Goal: Task Accomplishment & Management: Use online tool/utility

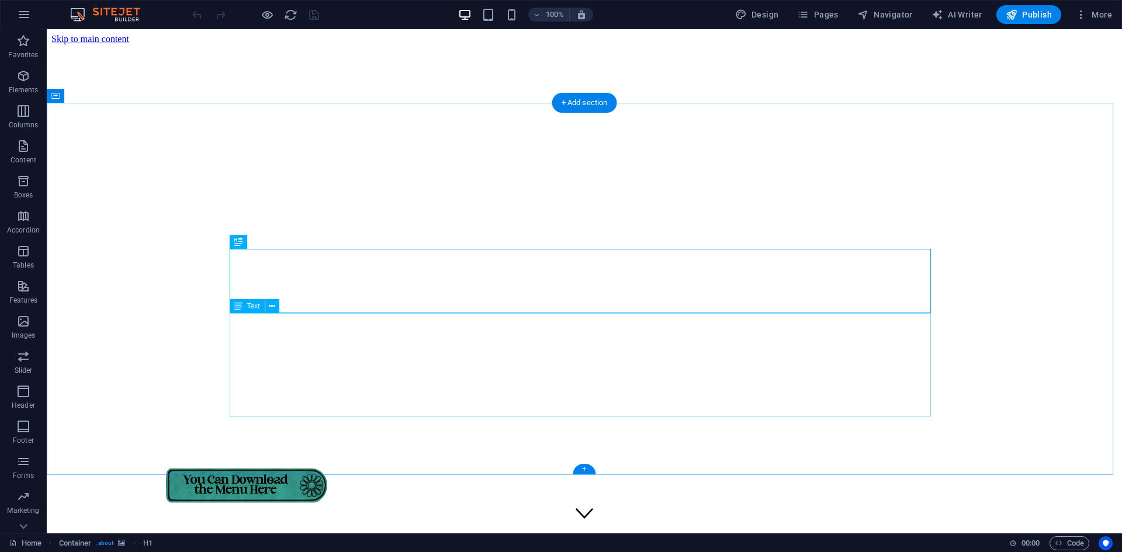
scroll to position [494, 0]
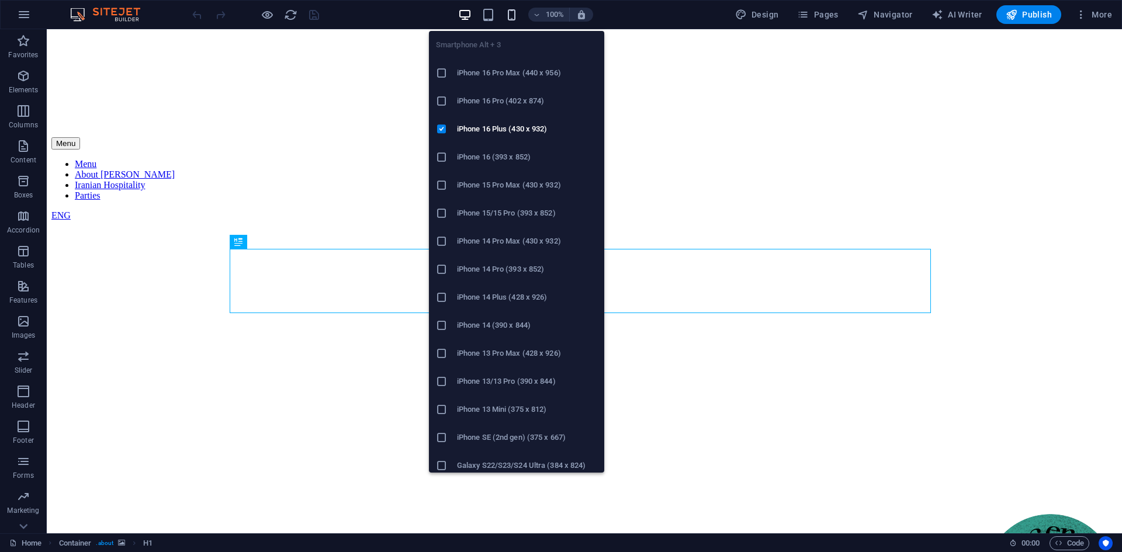
click at [511, 9] on icon "button" at bounding box center [511, 14] width 13 height 13
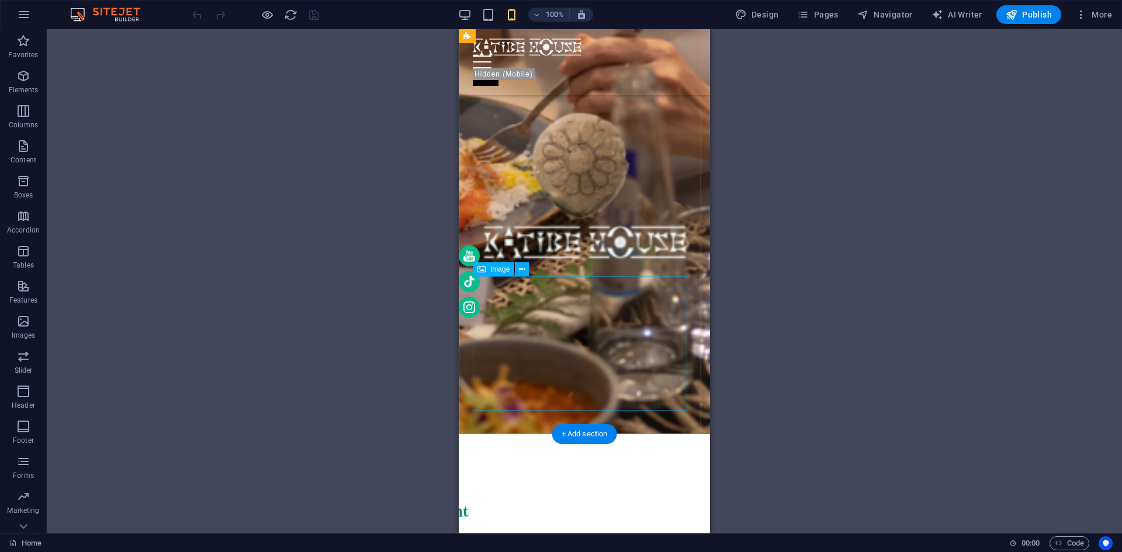
scroll to position [175, 0]
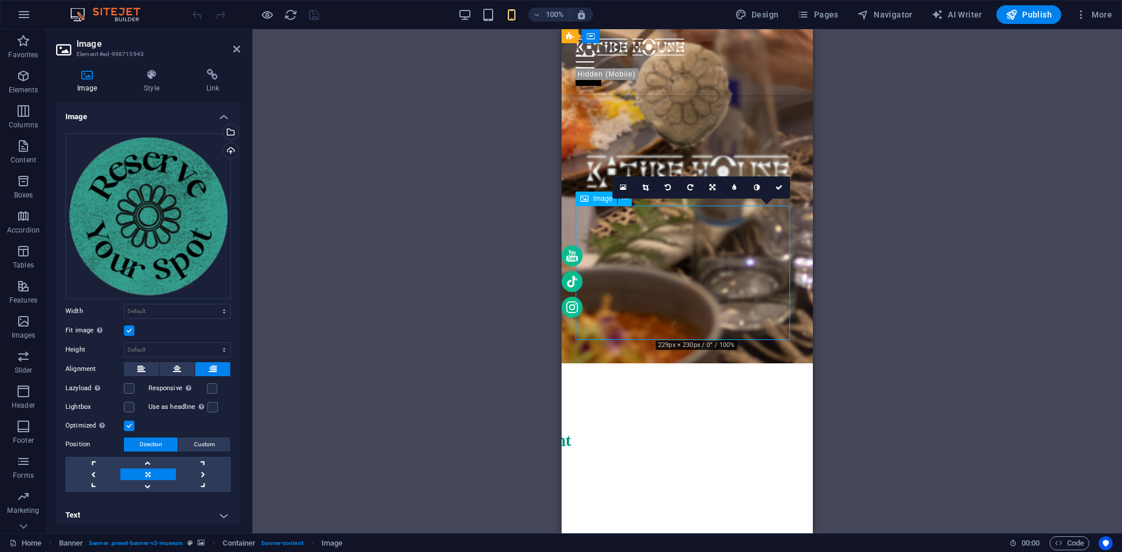
drag, startPoint x: 699, startPoint y: 258, endPoint x: 670, endPoint y: 258, distance: 29.2
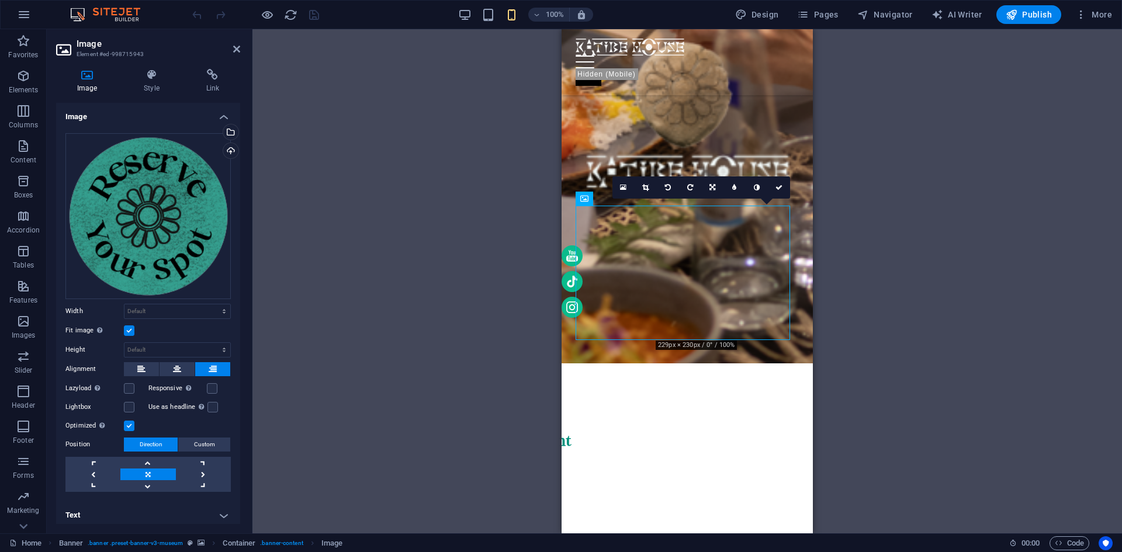
click at [137, 330] on div "Fit image Automatically fit image to a fixed width and height" at bounding box center [147, 331] width 165 height 14
click at [129, 328] on label at bounding box center [129, 330] width 11 height 11
click at [0, 0] on input "Fit image Automatically fit image to a fixed width and height" at bounding box center [0, 0] width 0 height 0
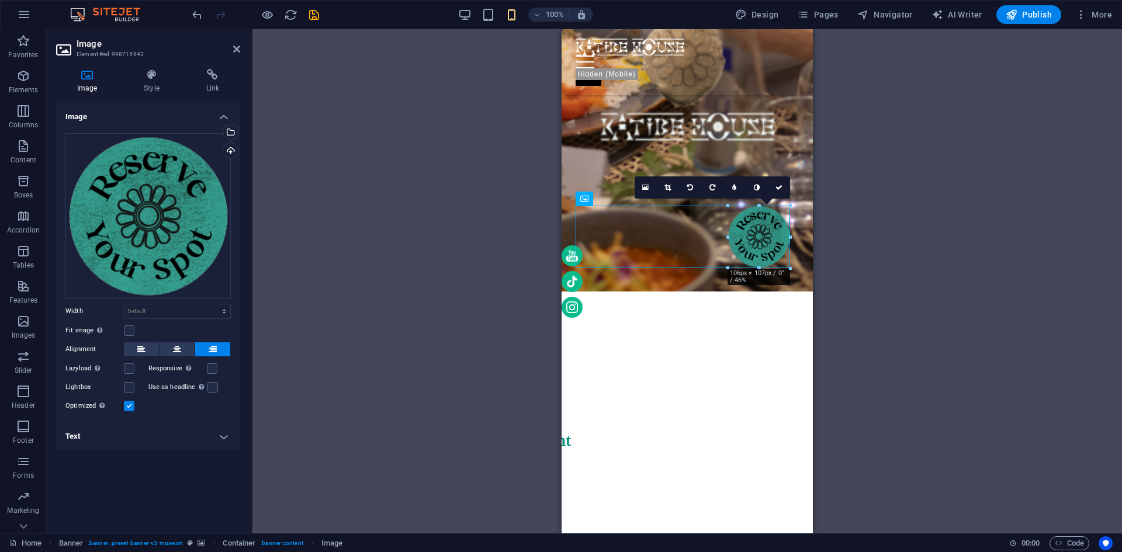
drag, startPoint x: 655, startPoint y: 338, endPoint x: 771, endPoint y: 268, distance: 135.1
type input "106"
select select "px"
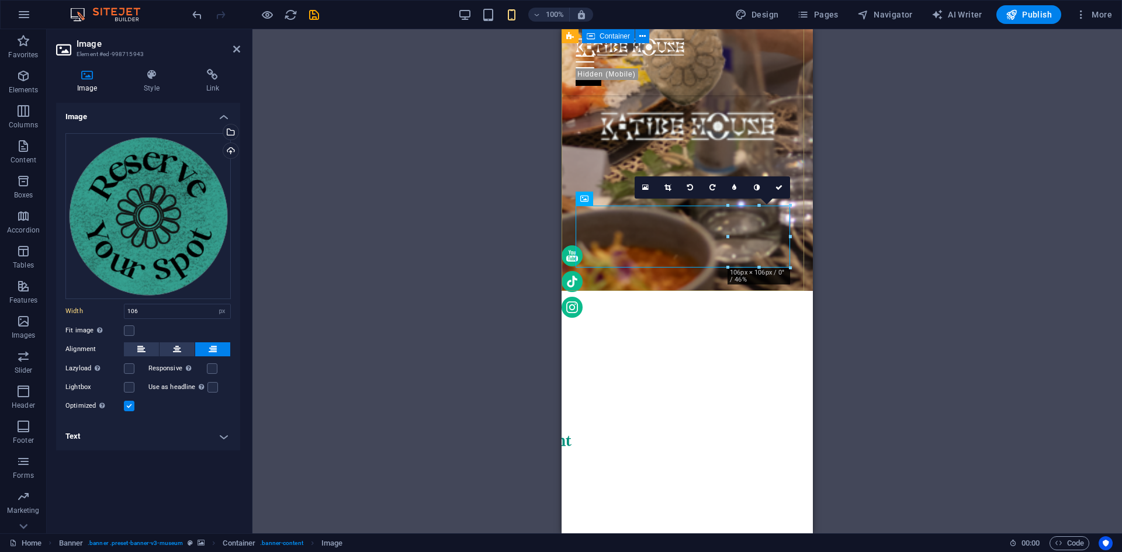
click at [703, 291] on div at bounding box center [686, 509] width 251 height 437
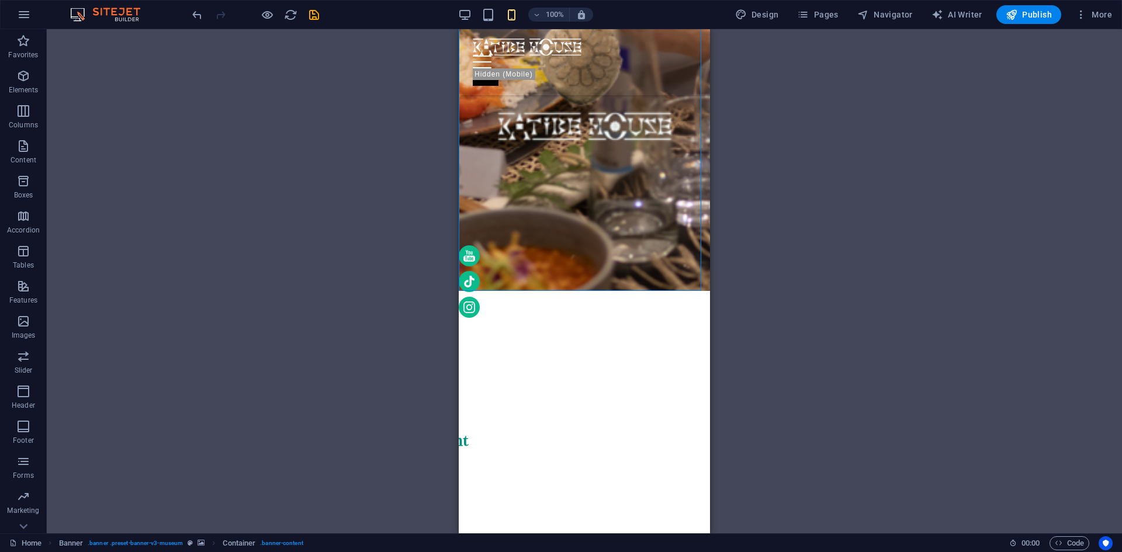
click at [340, 298] on div "H1 Container Banner Container Banner Text Container Image Menu Bar Menu Spacer …" at bounding box center [584, 281] width 1075 height 504
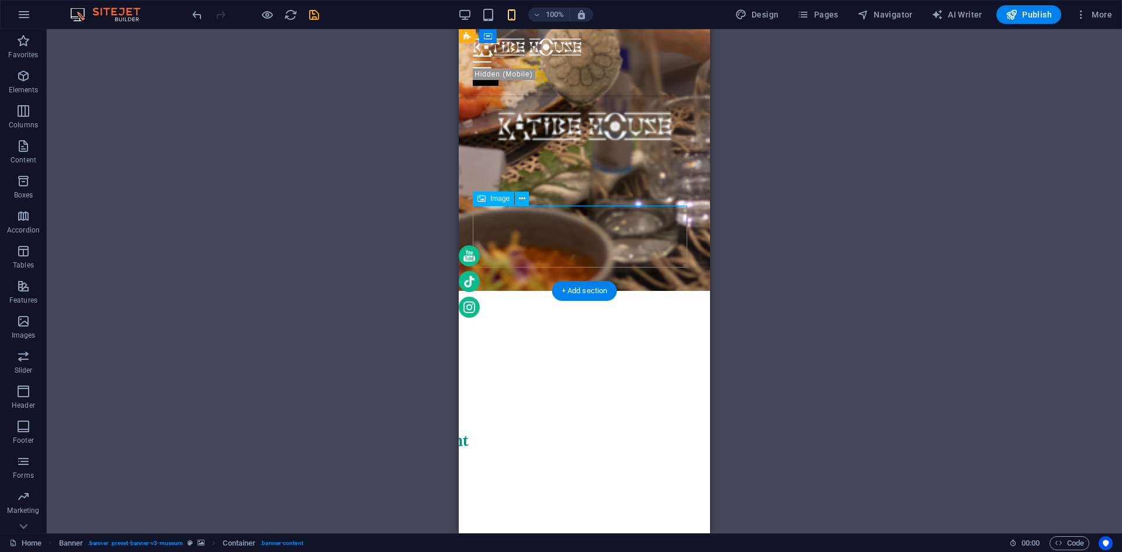
select select "px"
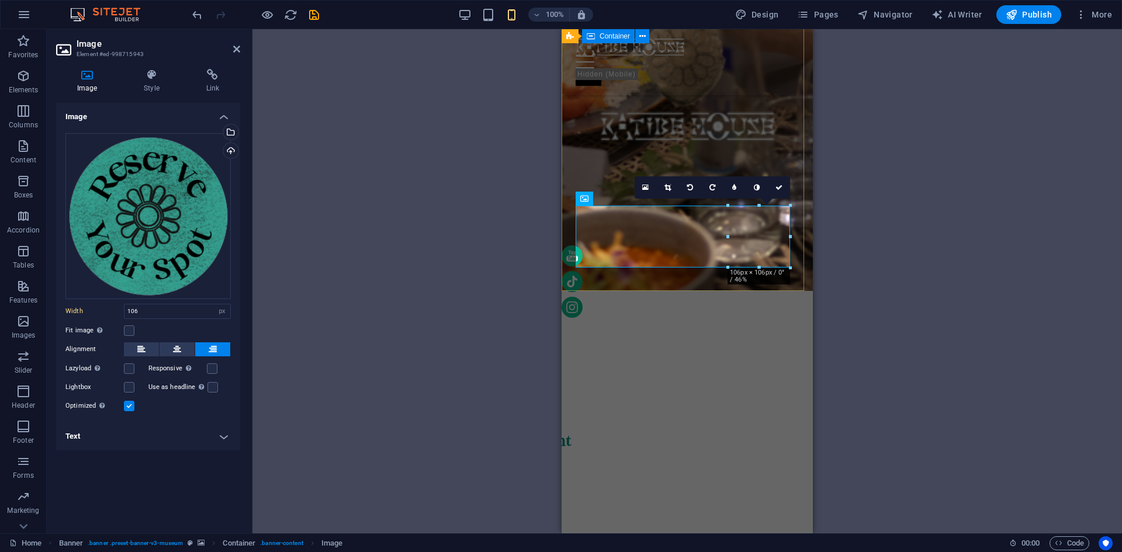
click at [655, 291] on div at bounding box center [686, 509] width 251 height 437
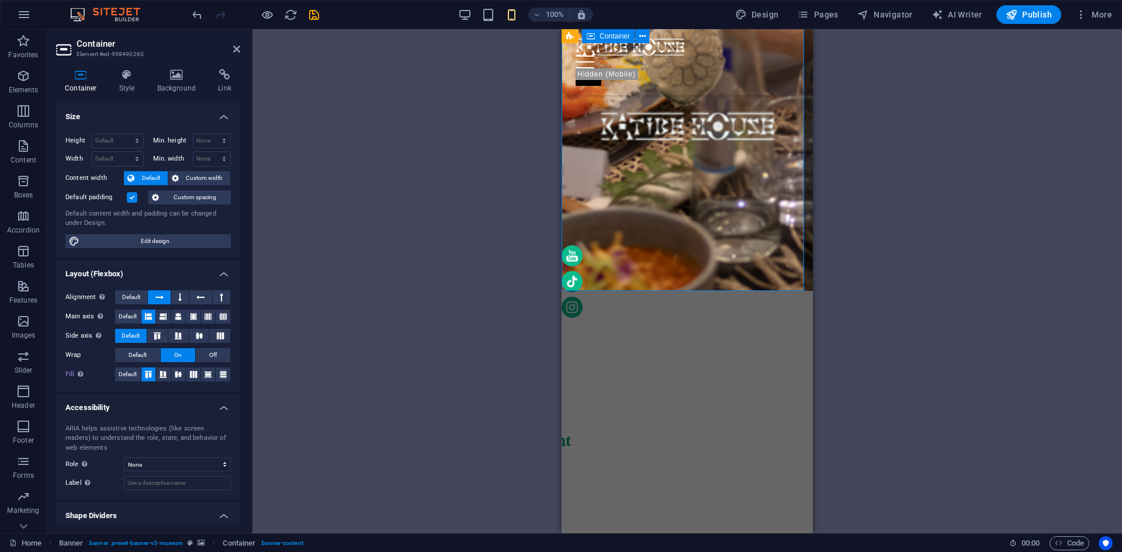
click at [655, 291] on div at bounding box center [686, 509] width 251 height 437
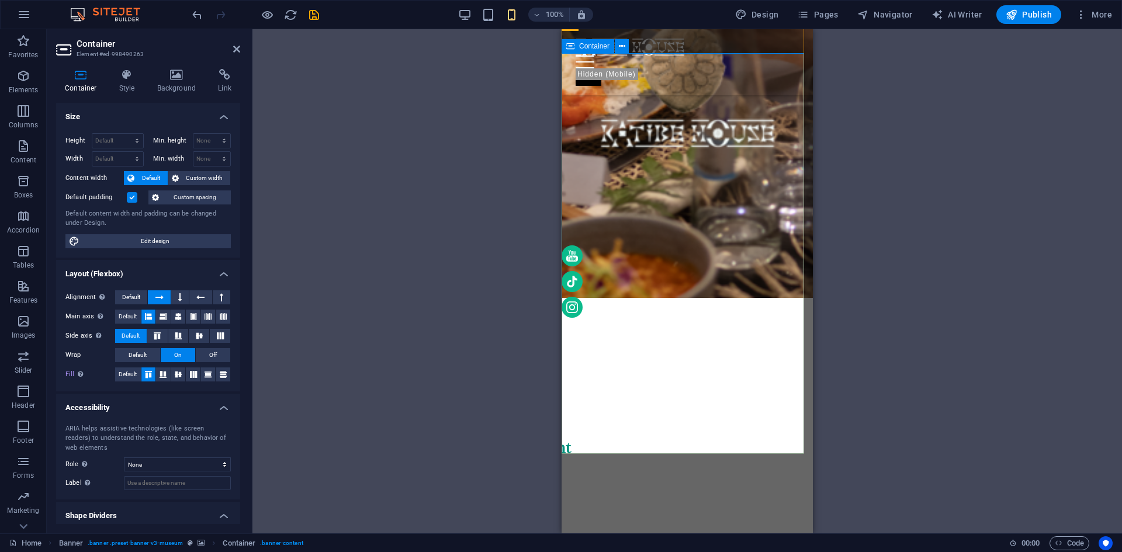
scroll to position [234, 0]
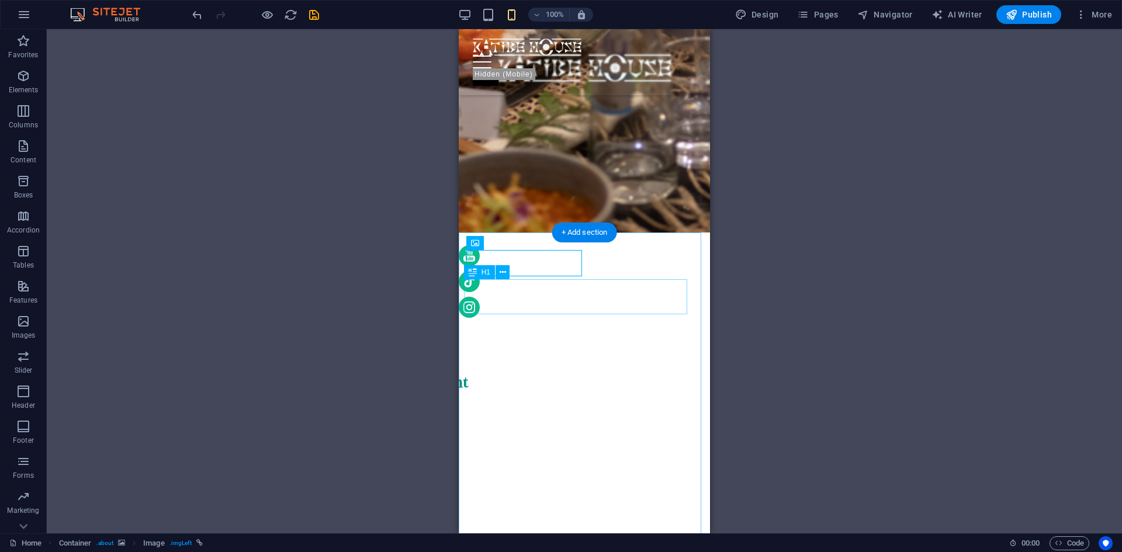
select select "px"
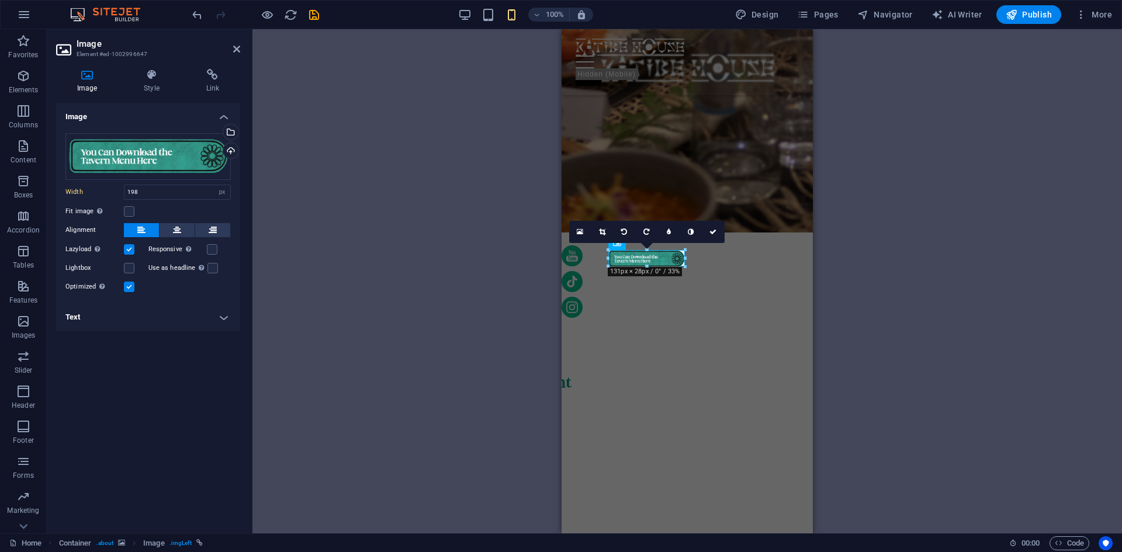
drag, startPoint x: 684, startPoint y: 276, endPoint x: 82, endPoint y: 230, distance: 603.5
type input "136"
click at [129, 251] on label at bounding box center [129, 249] width 11 height 11
click at [0, 0] on input "Lazyload Loading images after the page loads improves page speed." at bounding box center [0, 0] width 0 height 0
click at [130, 285] on label at bounding box center [129, 287] width 11 height 11
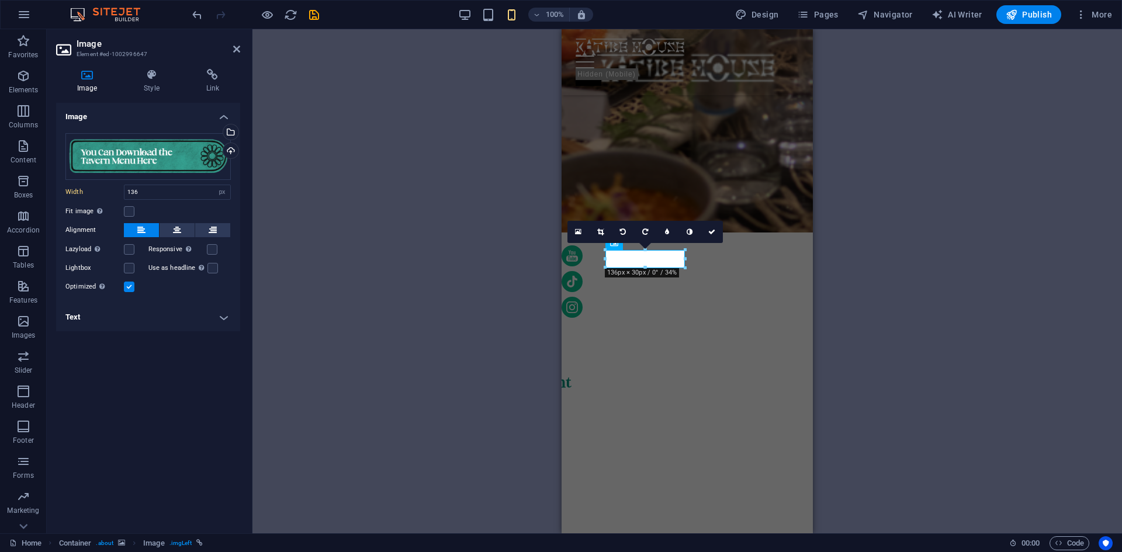
click at [0, 0] on input "Optimized Images are compressed to improve page speed." at bounding box center [0, 0] width 0 height 0
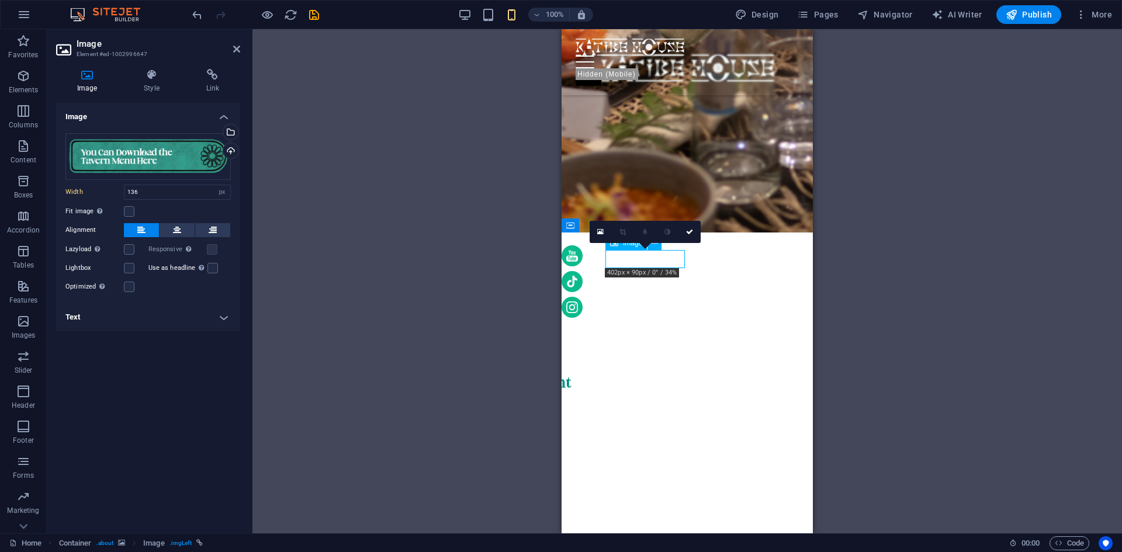
drag, startPoint x: 649, startPoint y: 257, endPoint x: 617, endPoint y: 257, distance: 32.1
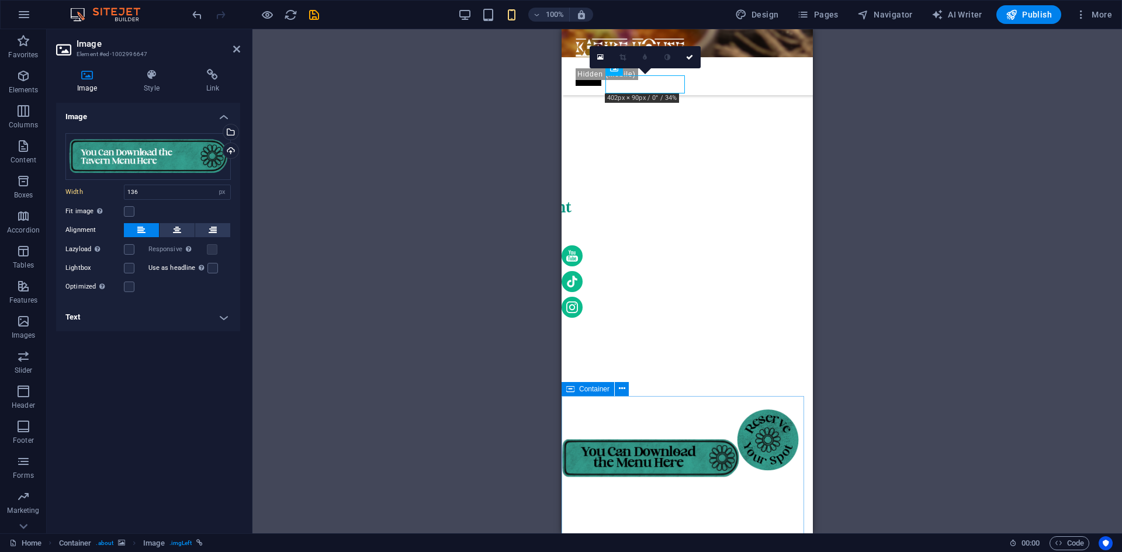
scroll to position [351, 0]
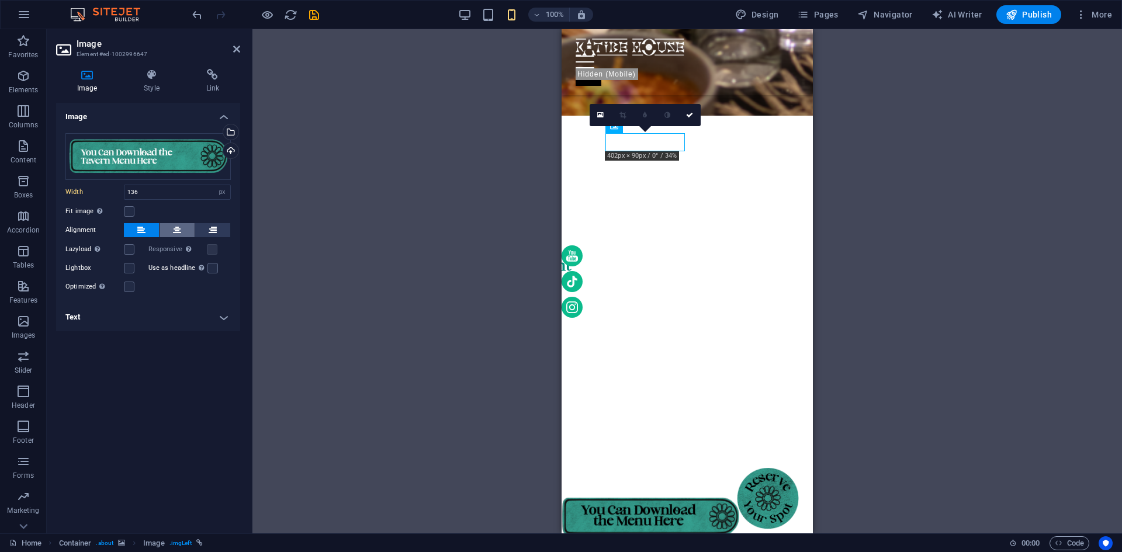
click at [175, 227] on icon at bounding box center [177, 230] width 8 height 14
click at [216, 227] on icon at bounding box center [213, 230] width 8 height 14
click at [130, 229] on button at bounding box center [141, 230] width 35 height 14
click at [147, 79] on icon at bounding box center [151, 75] width 57 height 12
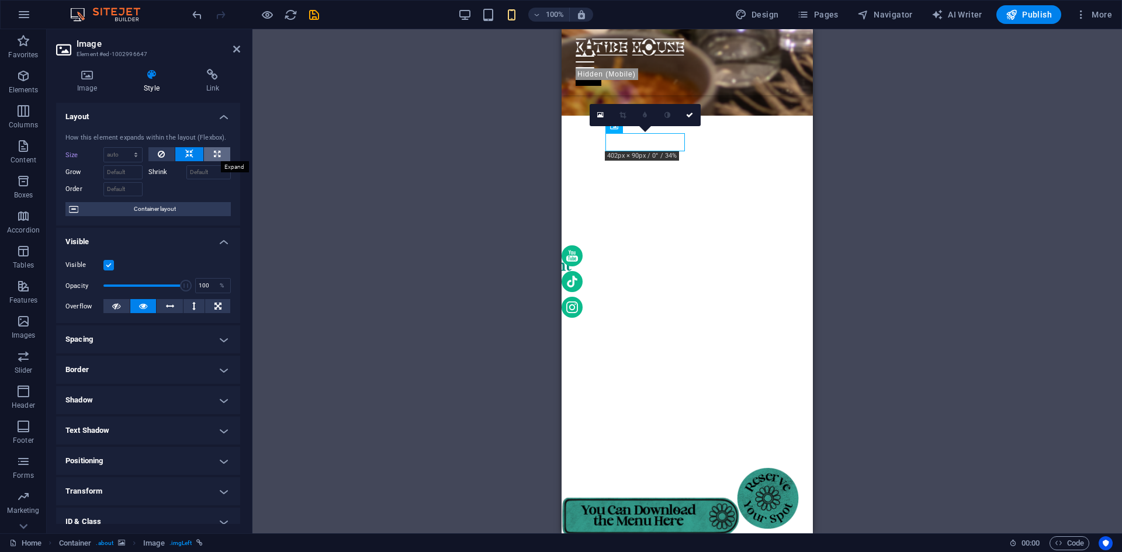
click at [214, 152] on icon at bounding box center [217, 154] width 6 height 14
type input "100"
select select "%"
click at [194, 155] on button at bounding box center [189, 154] width 28 height 14
select select "DISABLED_OPTION_VALUE"
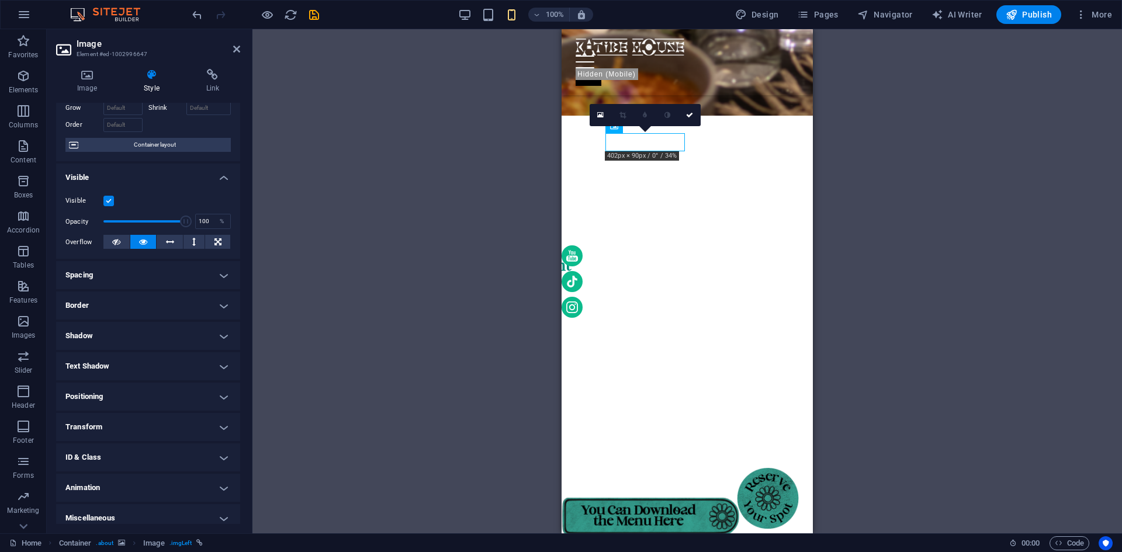
scroll to position [72, 0]
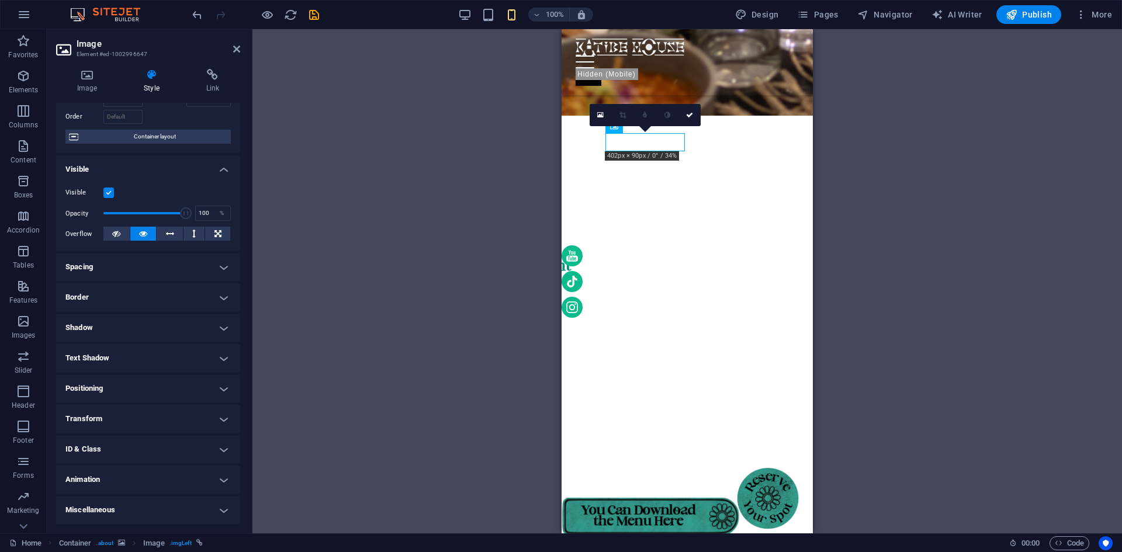
click at [108, 388] on h4 "Positioning" at bounding box center [148, 388] width 184 height 28
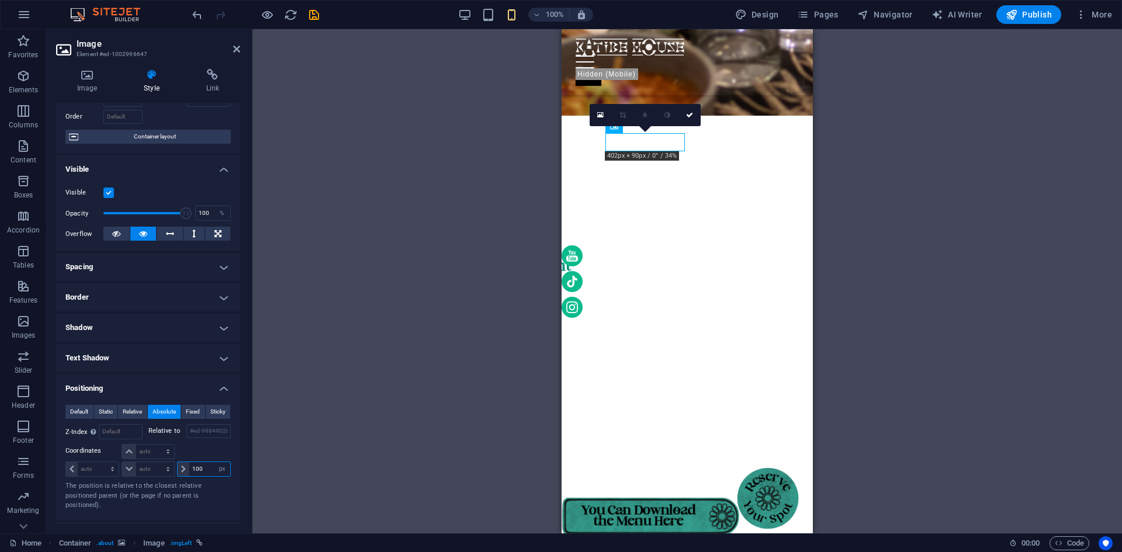
drag, startPoint x: 205, startPoint y: 469, endPoint x: 184, endPoint y: 469, distance: 21.0
click at [184, 469] on div "100 auto px rem % em" at bounding box center [204, 469] width 54 height 15
type input "0"
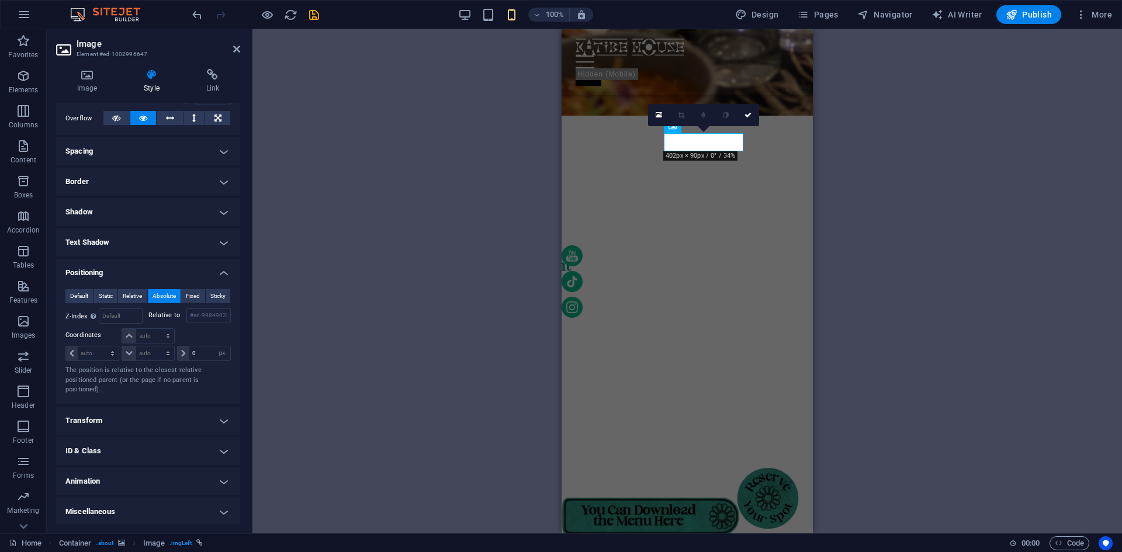
scroll to position [189, 0]
click at [751, 111] on link at bounding box center [748, 115] width 22 height 22
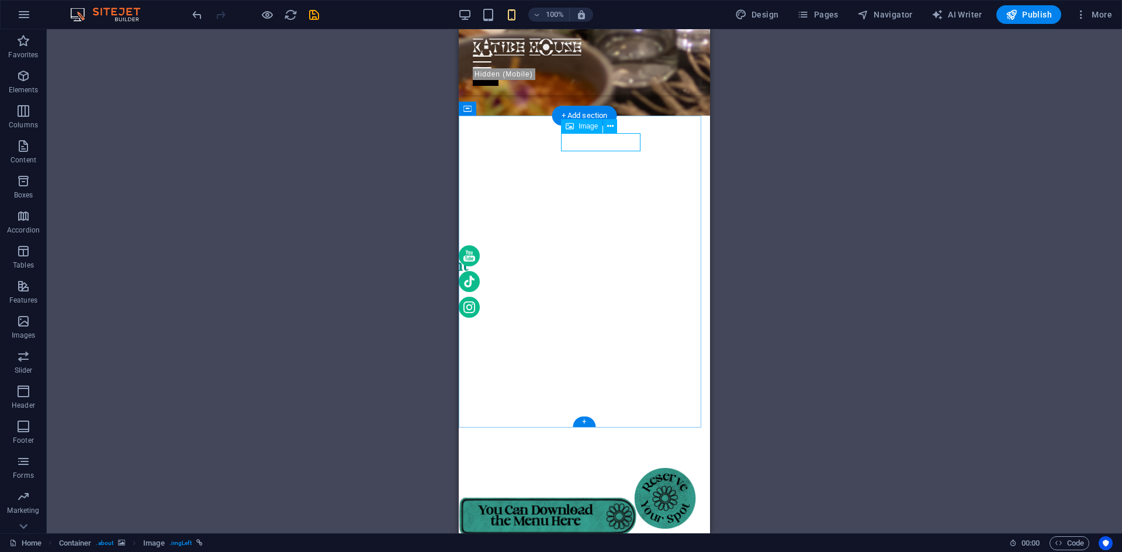
click at [316, 23] on div at bounding box center [255, 14] width 131 height 19
click at [315, 13] on icon "save" at bounding box center [313, 14] width 13 height 13
click at [785, 161] on div "H1 Container Banner Container Banner Text Image Menu Bar Menu Spacer Spacer Ima…" at bounding box center [584, 281] width 1075 height 504
